Goal: Task Accomplishment & Management: Complete application form

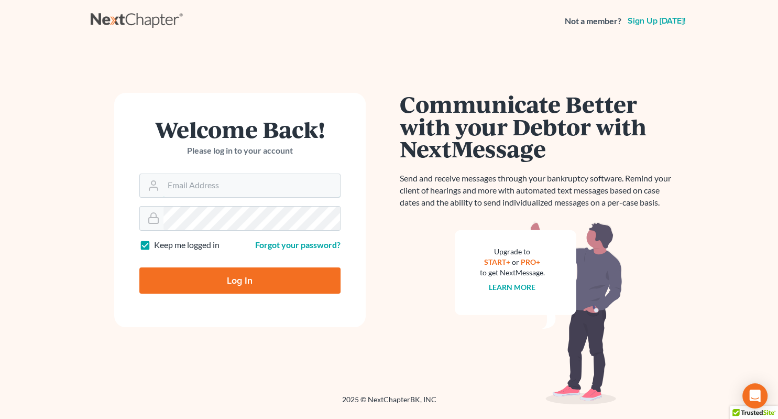
type input "[EMAIL_ADDRESS][DOMAIN_NAME]"
type input "Thinking..."
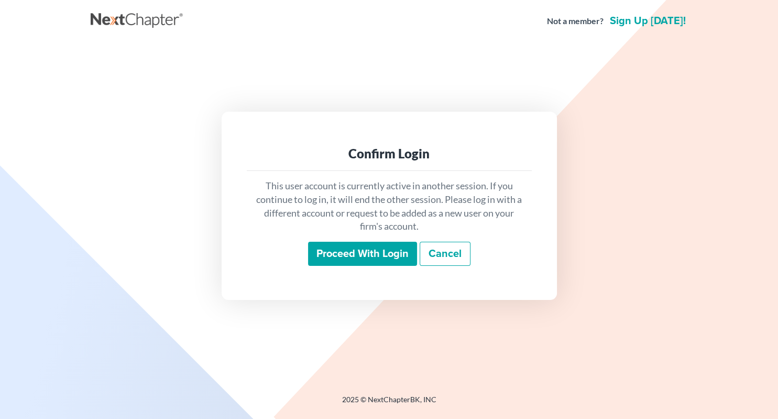
click at [338, 257] on input "Proceed with login" at bounding box center [362, 254] width 109 height 24
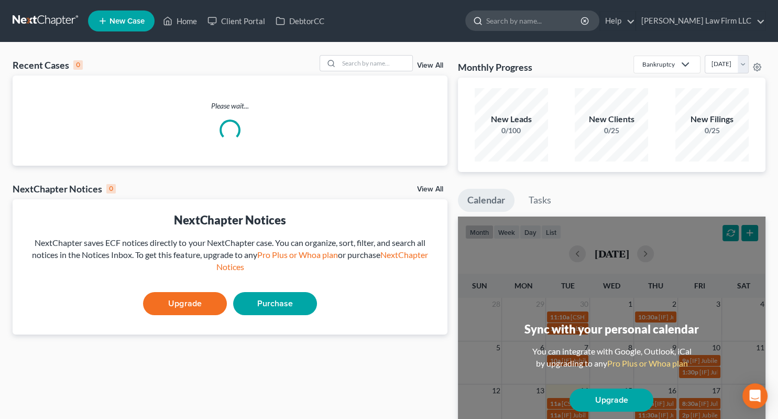
click at [527, 18] on input "search" at bounding box center [534, 20] width 96 height 19
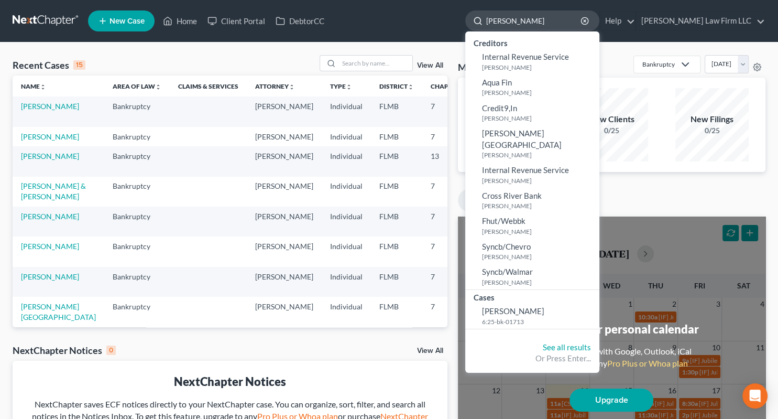
click at [563, 19] on input "[PERSON_NAME]" at bounding box center [534, 20] width 96 height 19
type input "[PERSON_NAME]"
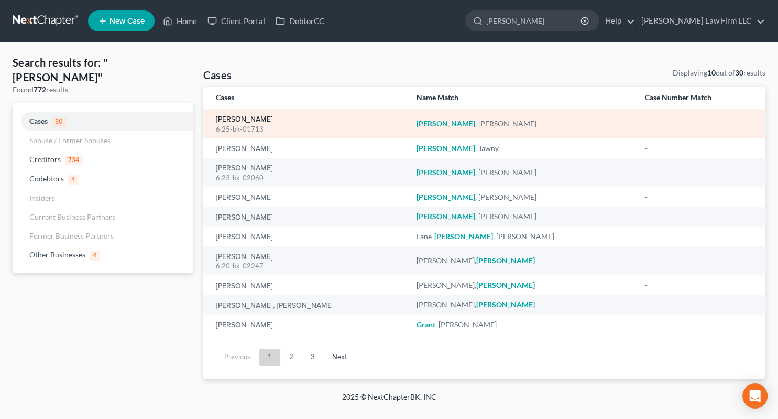
click at [240, 117] on link "[PERSON_NAME]" at bounding box center [244, 119] width 57 height 7
select select "6"
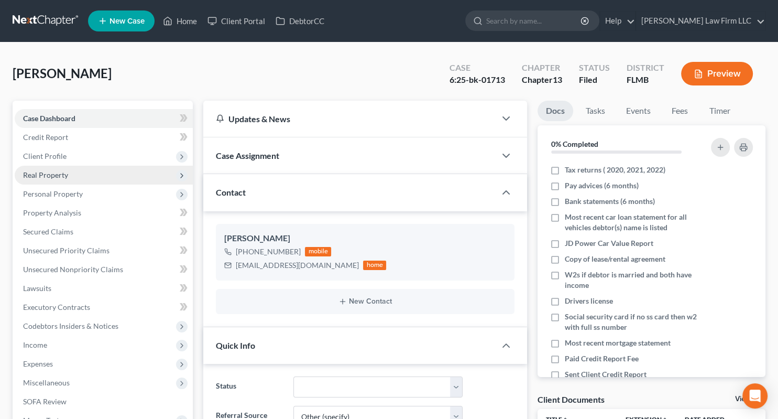
scroll to position [204, 0]
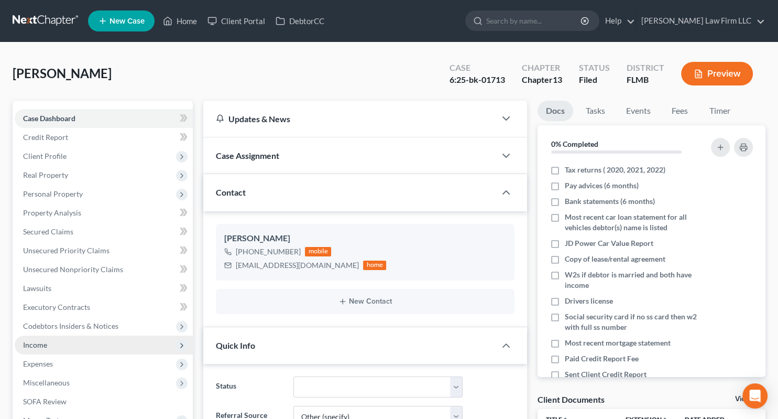
click at [51, 347] on span "Income" at bounding box center [104, 344] width 178 height 19
click at [67, 337] on span "Income" at bounding box center [104, 344] width 178 height 19
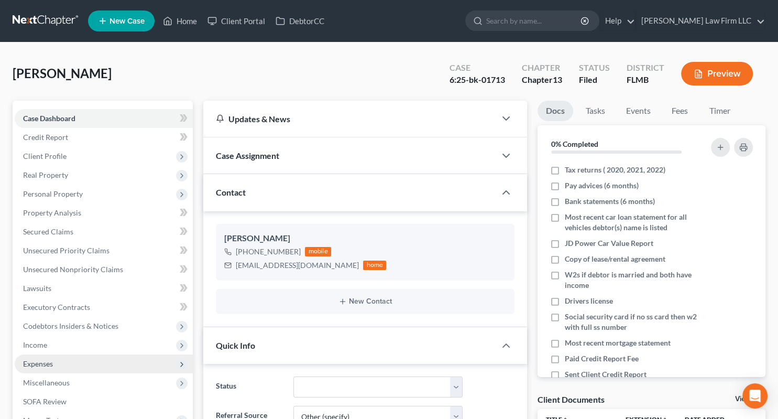
click at [50, 362] on span "Expenses" at bounding box center [38, 363] width 30 height 9
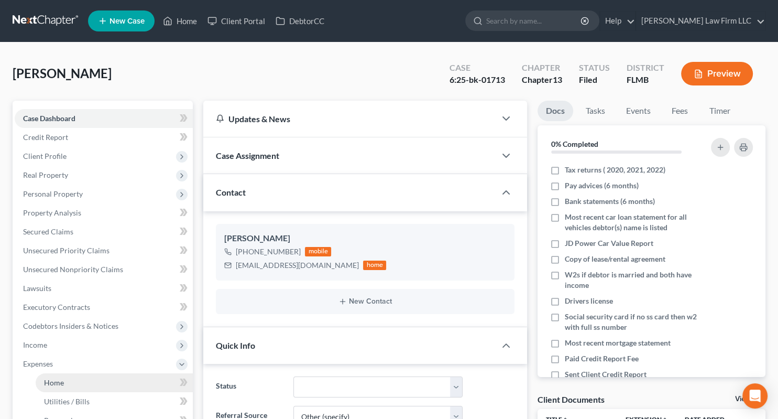
click at [63, 378] on span "Home" at bounding box center [54, 382] width 20 height 9
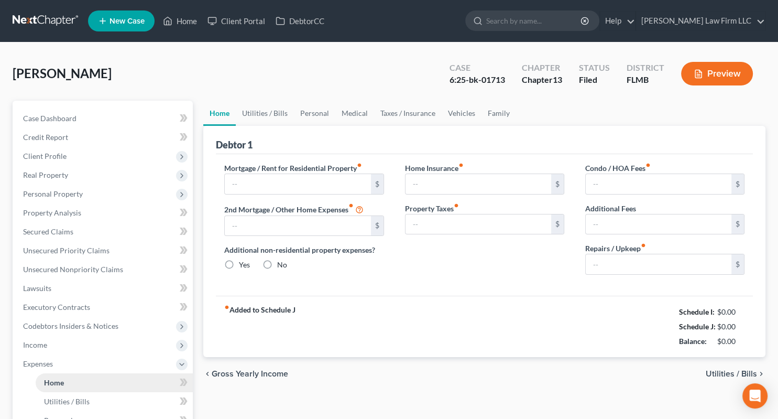
type input "1,678.00"
type input "0.00"
radio input "true"
type input "0.00"
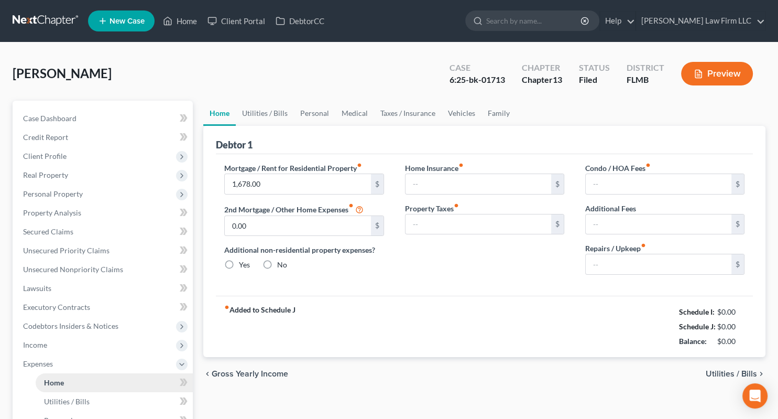
type input "147.00"
type input "350.00"
click at [268, 113] on link "Utilities / Bills" at bounding box center [265, 113] width 58 height 25
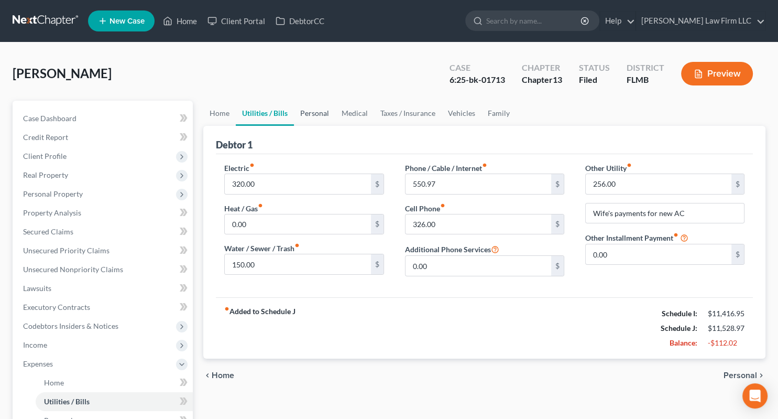
click at [318, 112] on link "Personal" at bounding box center [314, 113] width 41 height 25
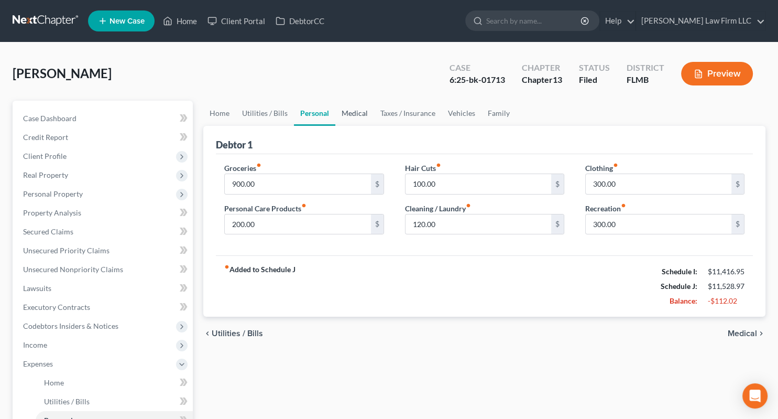
click at [362, 112] on link "Medical" at bounding box center [354, 113] width 39 height 25
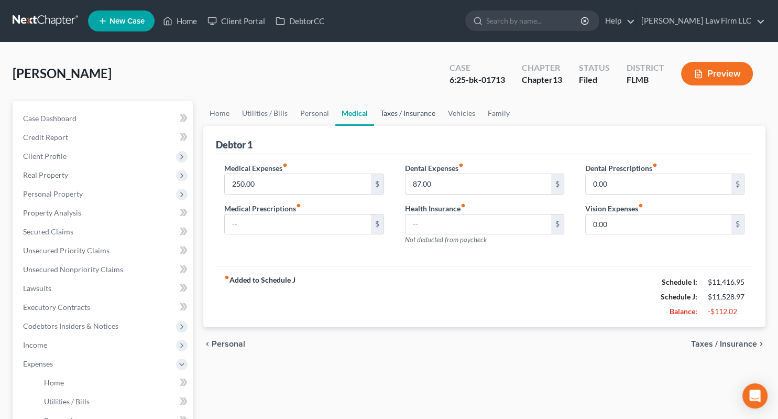
click at [409, 111] on link "Taxes / Insurance" at bounding box center [408, 113] width 68 height 25
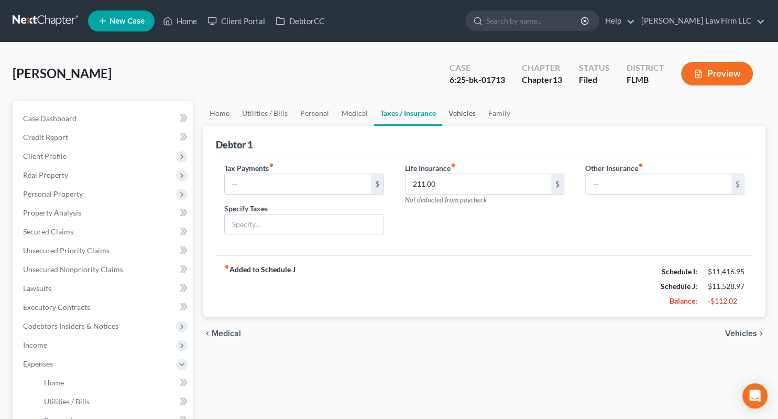
click at [467, 112] on link "Vehicles" at bounding box center [462, 113] width 40 height 25
